Goal: Task Accomplishment & Management: Manage account settings

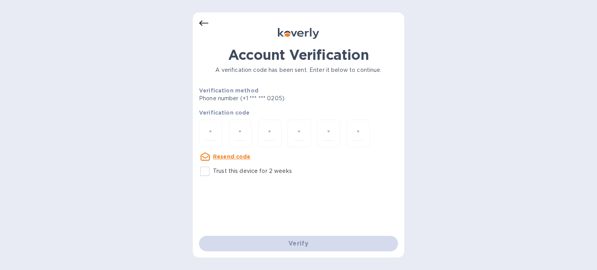
click at [204, 24] on icon at bounding box center [203, 23] width 9 height 9
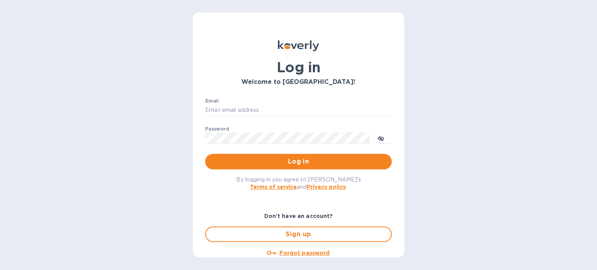
type input "[PERSON_NAME][EMAIL_ADDRESS][DOMAIN_NAME]"
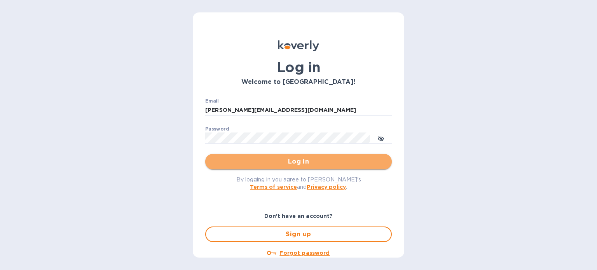
click at [324, 161] on span "Log in" at bounding box center [298, 161] width 174 height 9
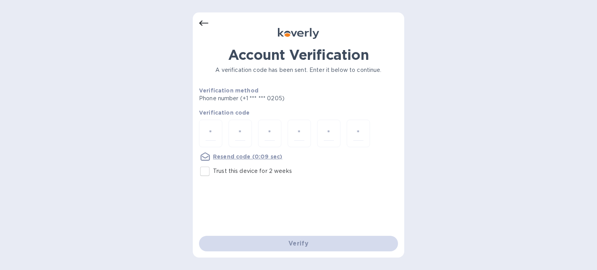
click at [224, 171] on p "Trust this device for 2 weeks" at bounding box center [252, 171] width 79 height 8
click at [213, 171] on input "Trust this device for 2 weeks" at bounding box center [205, 171] width 16 height 16
checkbox input "true"
click at [208, 132] on input "number" at bounding box center [210, 133] width 10 height 14
click at [541, 151] on div "Account Verification A verification code has been sent. Enter it below to conti…" at bounding box center [298, 135] width 597 height 270
